Goal: Navigation & Orientation: Find specific page/section

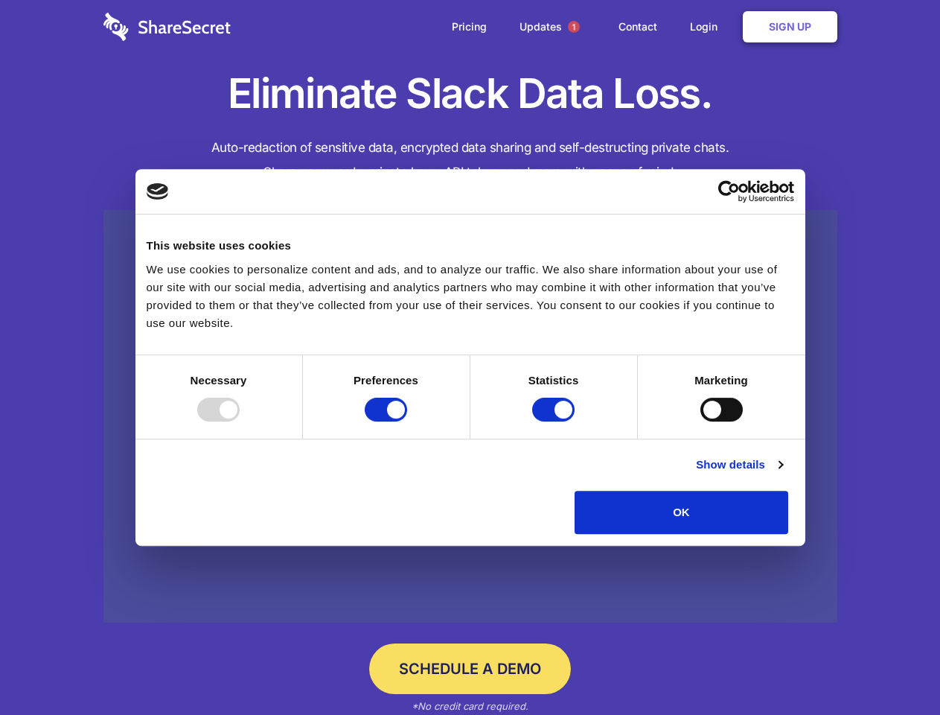
click at [240, 421] on div at bounding box center [218, 409] width 42 height 24
click at [407, 421] on input "Preferences" at bounding box center [386, 409] width 42 height 24
checkbox input "false"
click at [555, 421] on input "Statistics" at bounding box center [553, 409] width 42 height 24
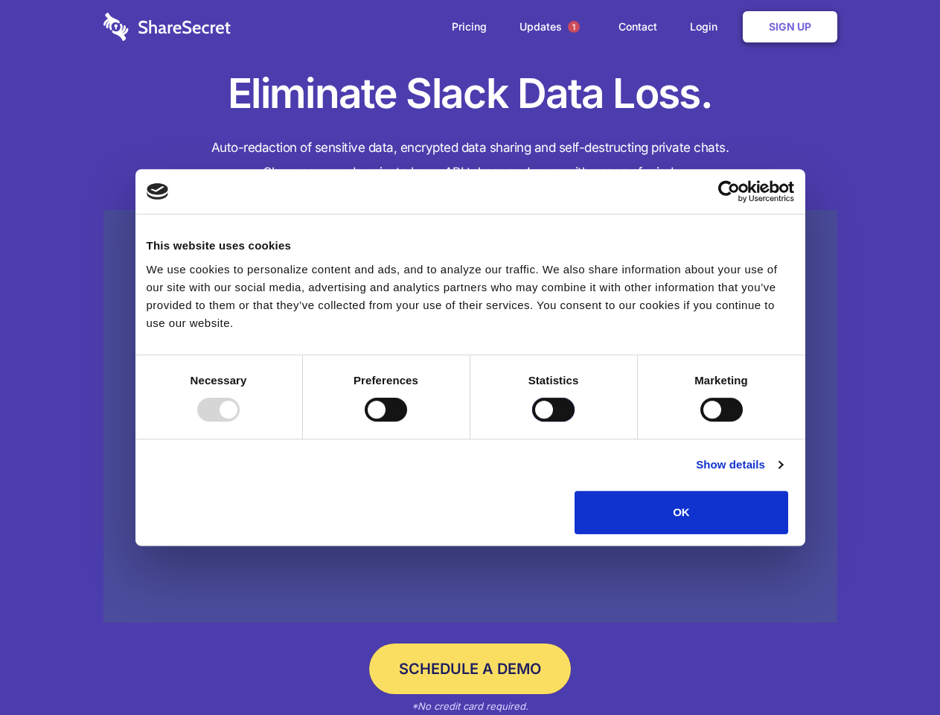
checkbox input "false"
click at [700, 421] on input "Marketing" at bounding box center [721, 409] width 42 height 24
checkbox input "true"
click at [782, 473] on link "Show details" at bounding box center [739, 465] width 86 height 18
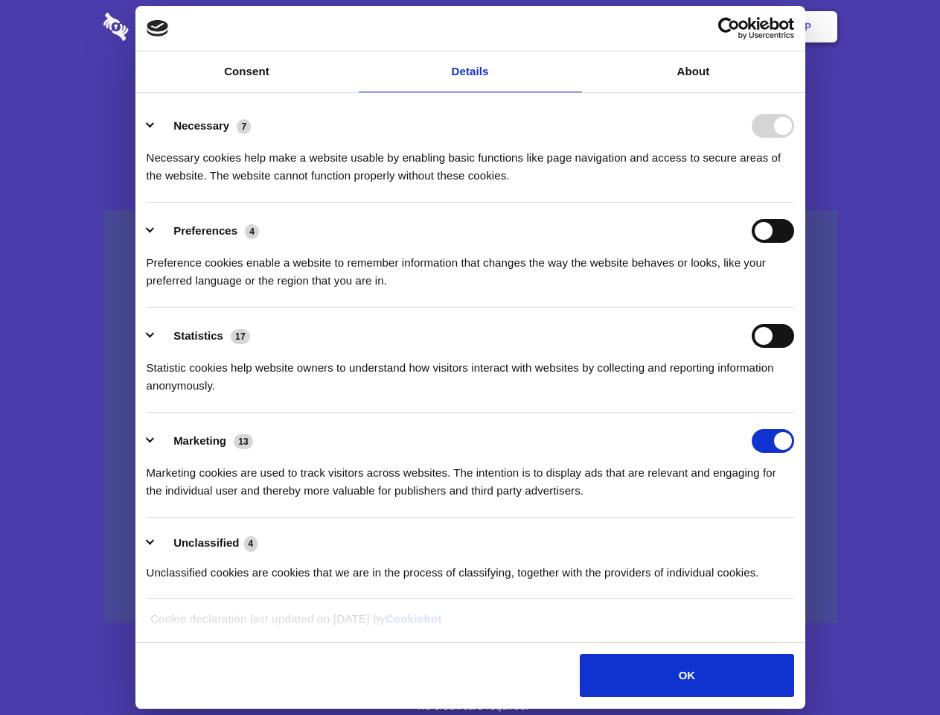
click at [794, 202] on li "Necessary 7 Necessary cookies help make a website usable by enabling basic func…" at bounding box center [471, 150] width 648 height 105
click at [573, 27] on span "1" at bounding box center [574, 27] width 12 height 12
